Goal: Book appointment/travel/reservation

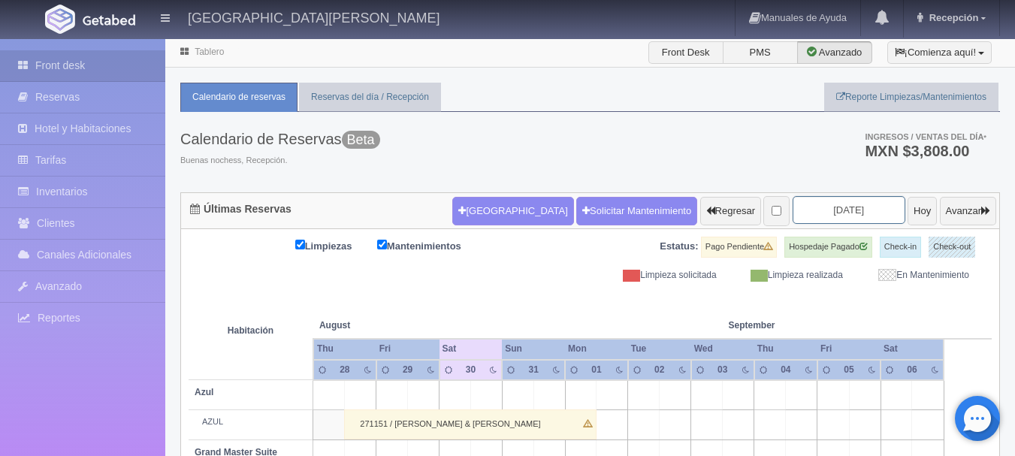
click at [840, 212] on input "[DATE]" at bounding box center [849, 210] width 113 height 28
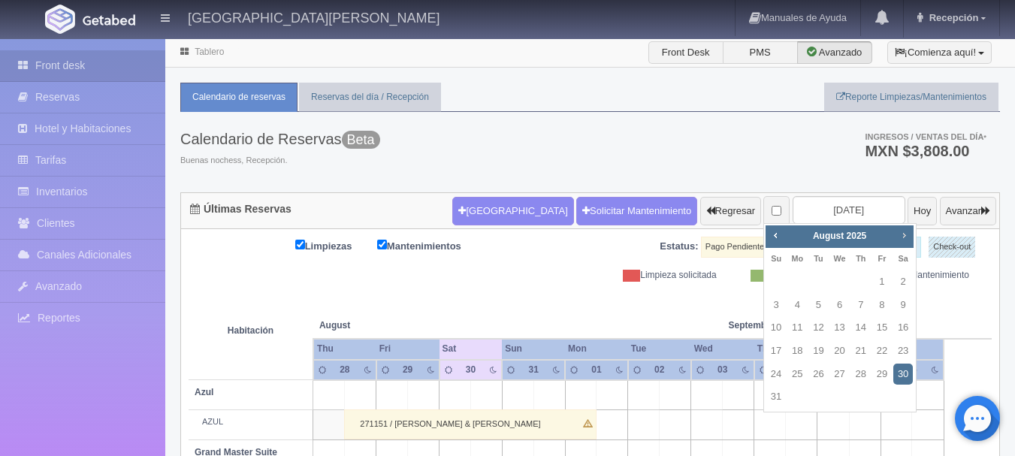
click at [907, 233] on span "Next" at bounding box center [904, 235] width 12 height 12
click at [882, 307] on link "12" at bounding box center [883, 306] width 20 height 22
type input "[DATE]"
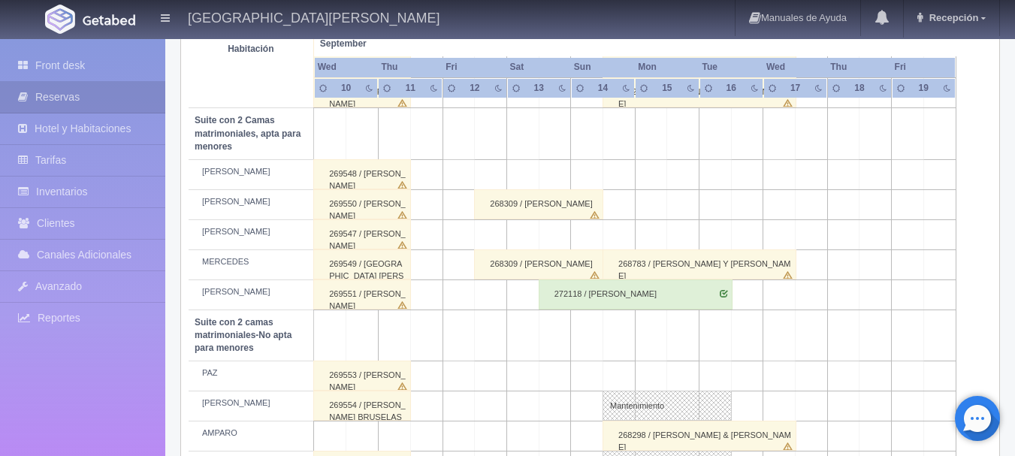
scroll to position [1063, 0]
